Goal: Navigation & Orientation: Find specific page/section

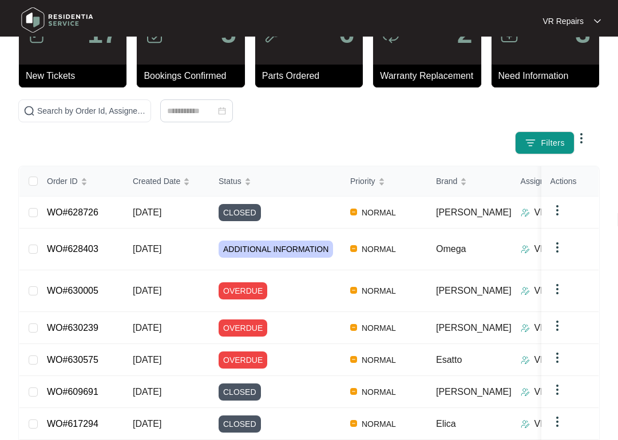
scroll to position [54, 0]
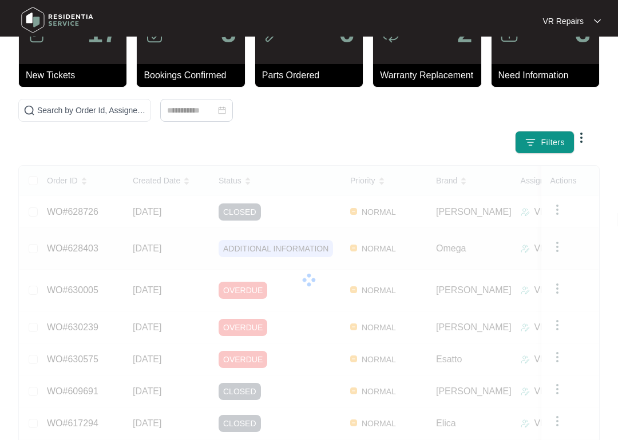
click at [104, 237] on td "WO#628403" at bounding box center [81, 249] width 86 height 42
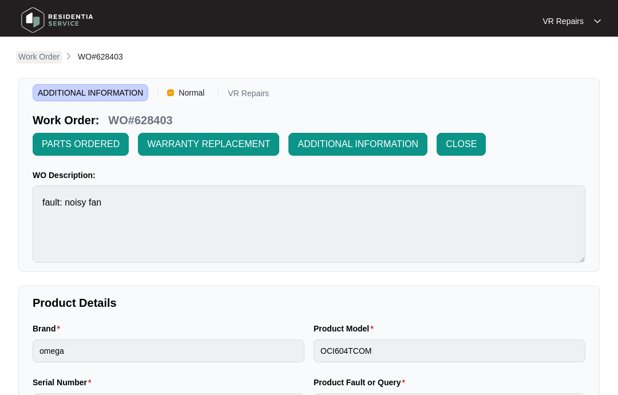
click at [37, 59] on p "Work Order" at bounding box center [38, 56] width 41 height 11
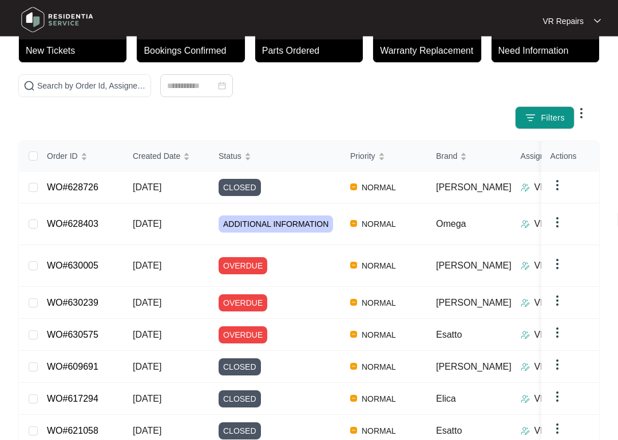
scroll to position [82, 0]
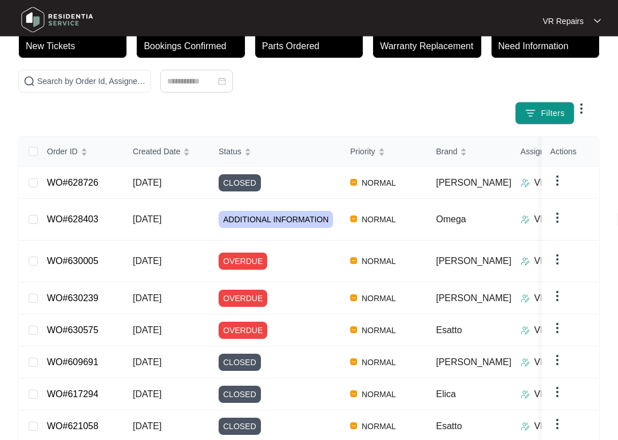
click at [98, 257] on link "WO#630005" at bounding box center [72, 262] width 51 height 10
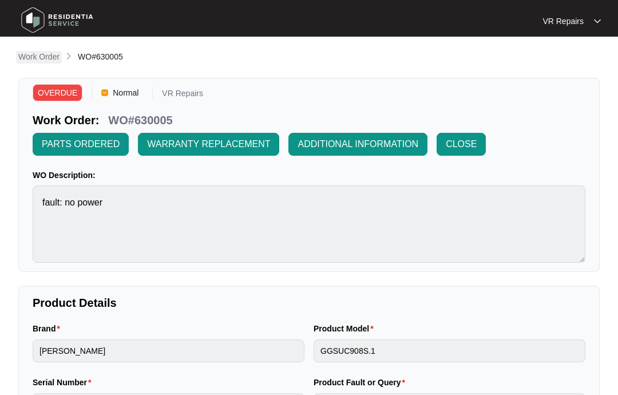
click at [42, 53] on p "Work Order" at bounding box center [38, 56] width 41 height 11
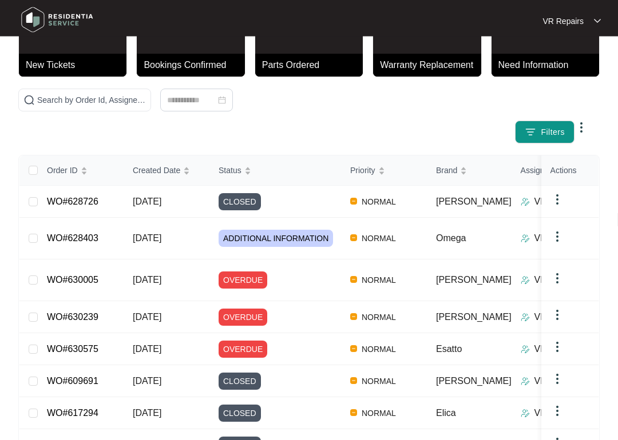
scroll to position [65, 0]
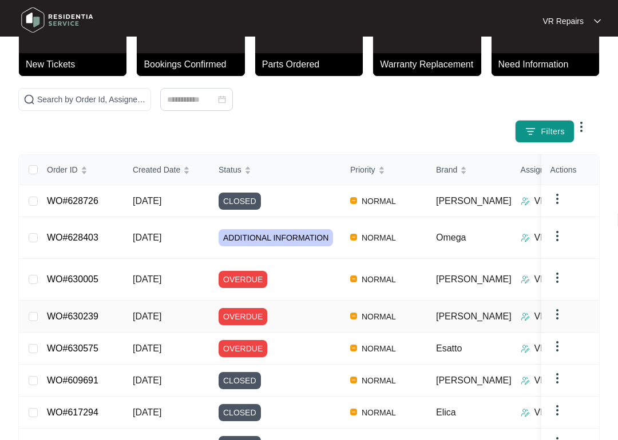
click at [98, 312] on link "WO#630239" at bounding box center [72, 317] width 51 height 10
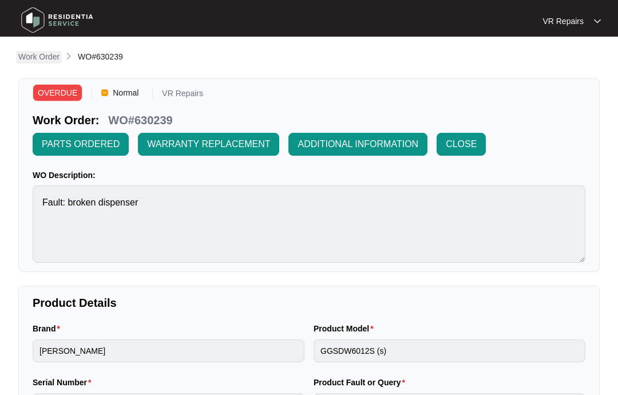
click at [37, 58] on p "Work Order" at bounding box center [38, 56] width 41 height 11
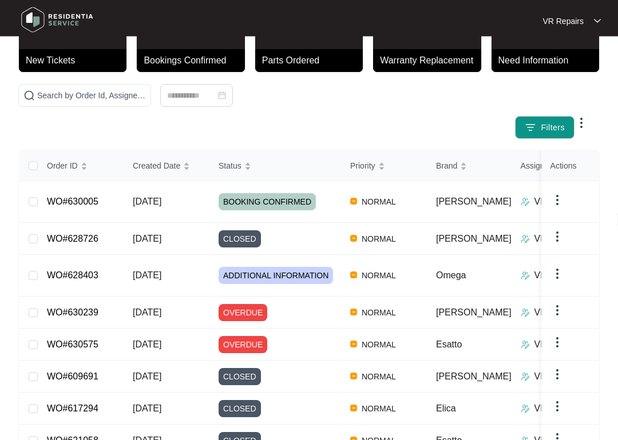
scroll to position [70, 0]
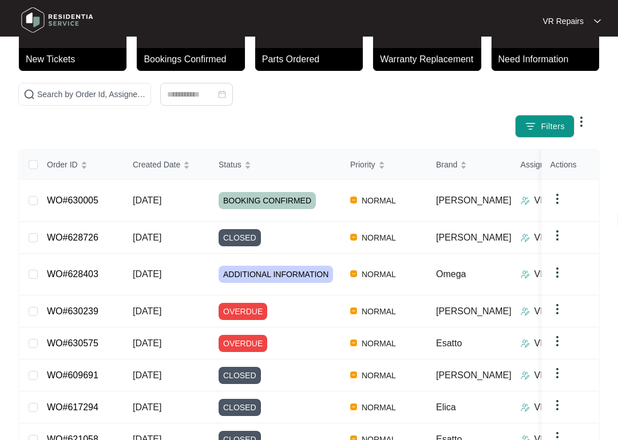
click at [97, 339] on link "WO#630575" at bounding box center [72, 344] width 51 height 10
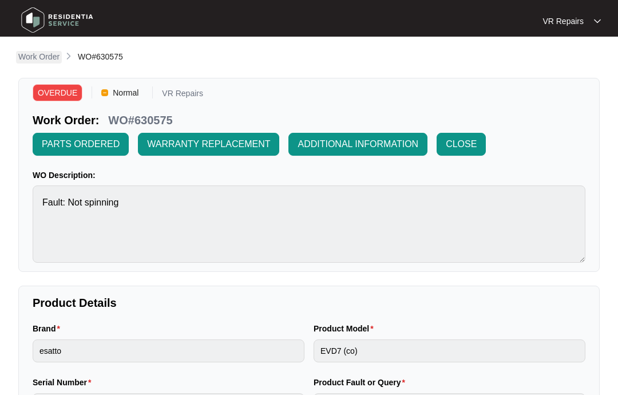
click at [48, 52] on p "Work Order" at bounding box center [38, 56] width 41 height 11
